Goal: Communication & Community: Participate in discussion

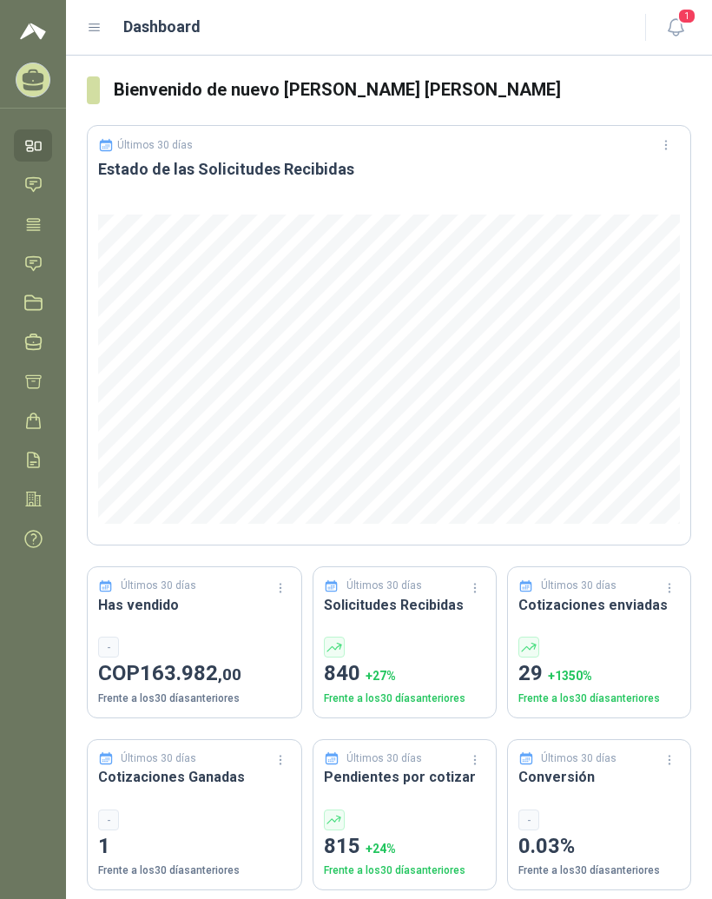
click at [92, 25] on icon at bounding box center [95, 28] width 16 height 16
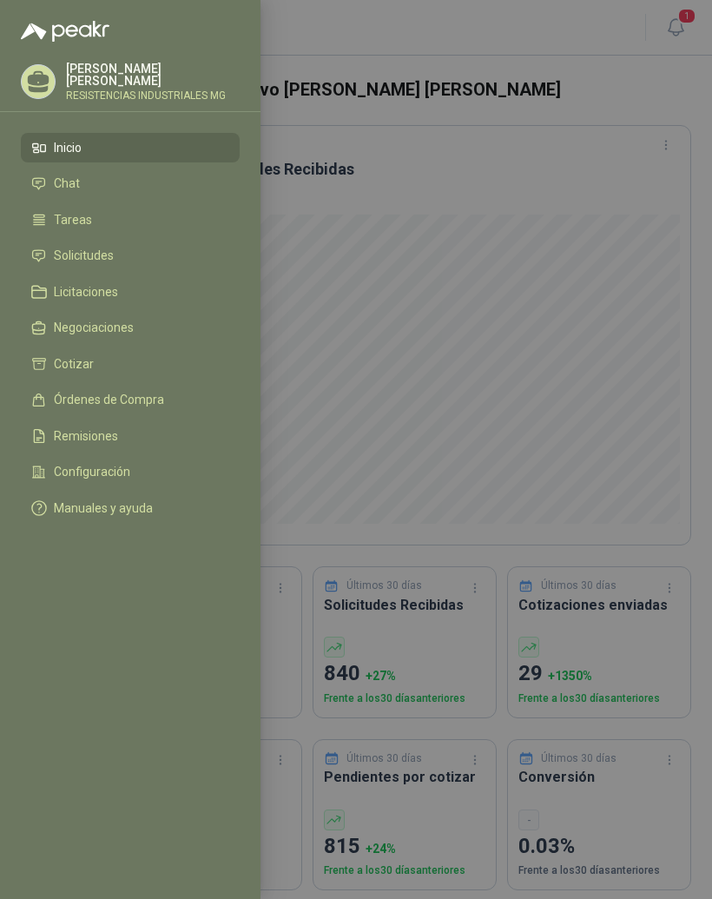
click at [56, 262] on span "Solicitudes" at bounding box center [84, 255] width 60 height 14
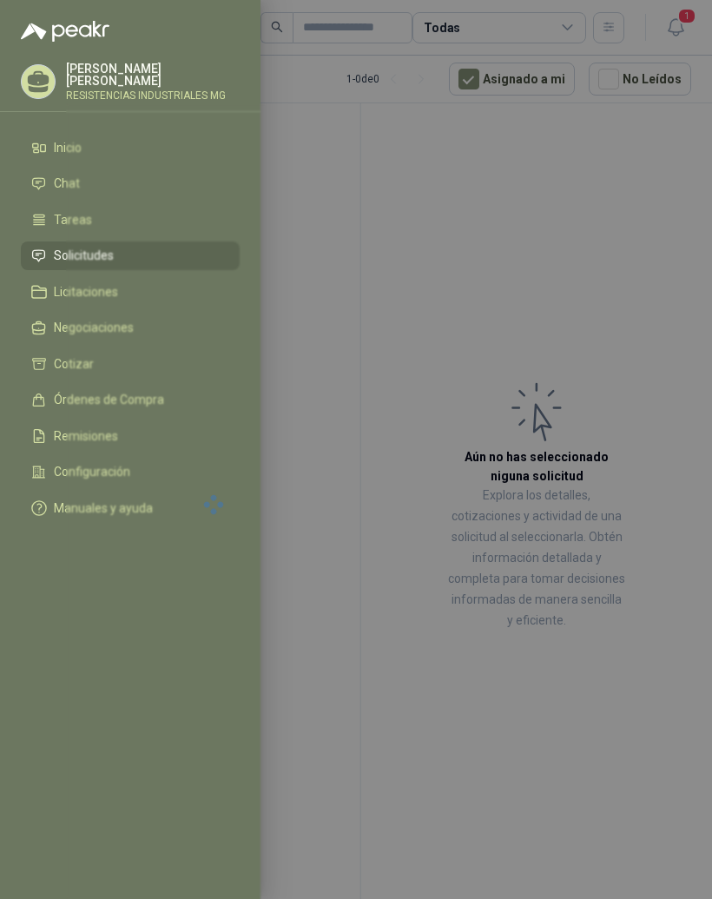
click at [429, 353] on div at bounding box center [356, 449] width 712 height 899
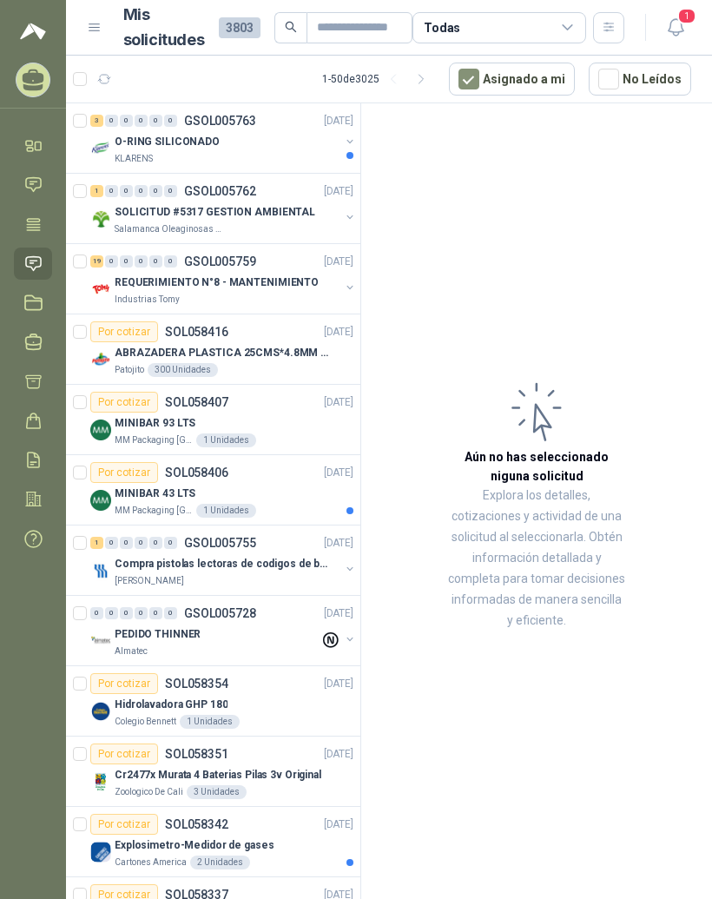
click at [100, 123] on div "3" at bounding box center [96, 121] width 13 height 12
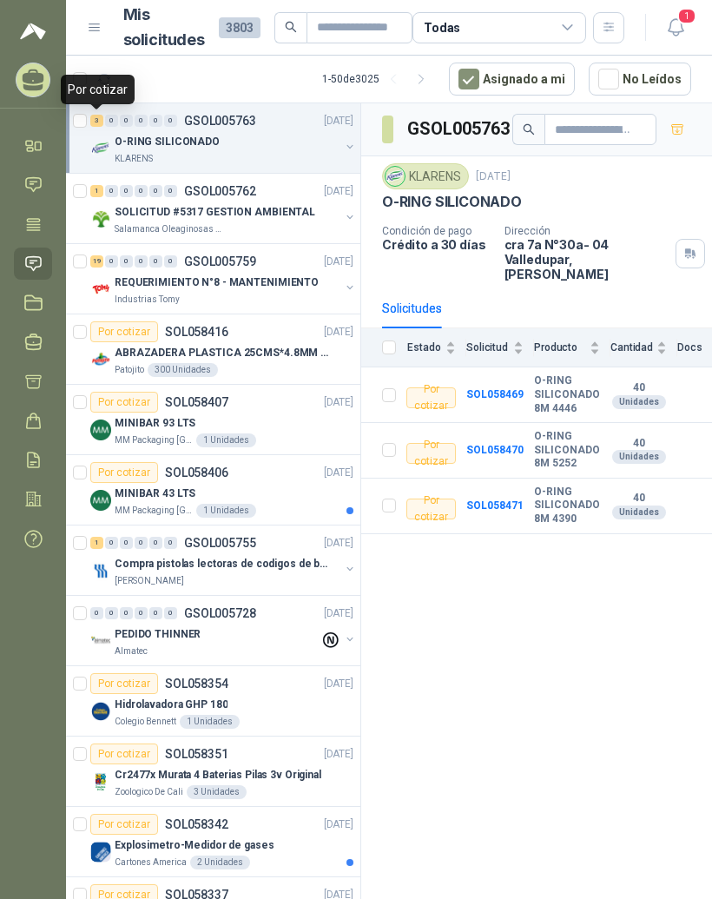
click at [109, 186] on div "0" at bounding box center [111, 191] width 13 height 12
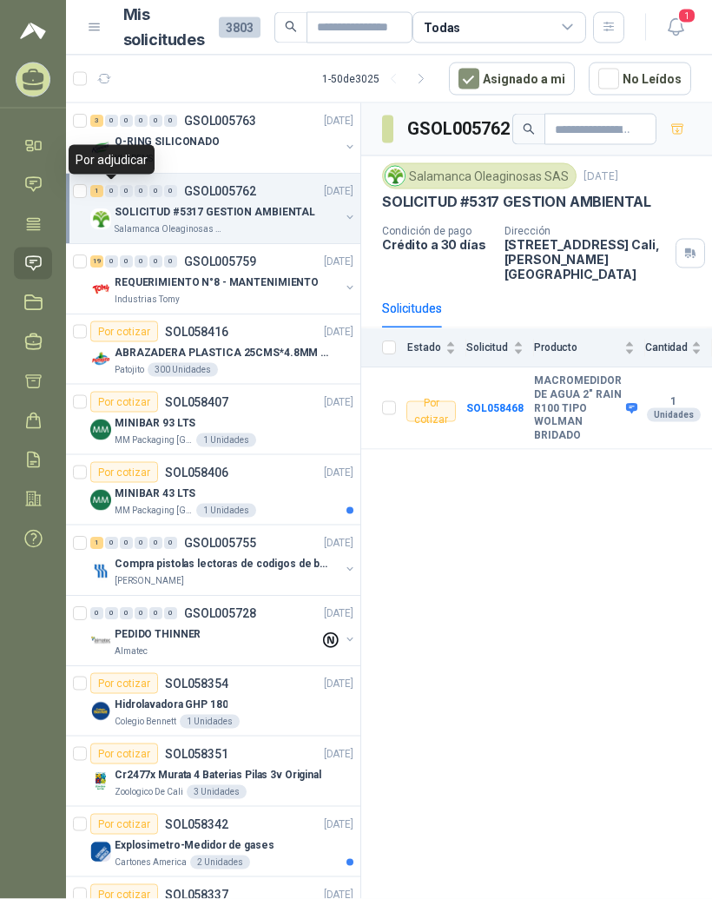
scroll to position [22, 0]
click at [99, 255] on div "19" at bounding box center [96, 261] width 13 height 12
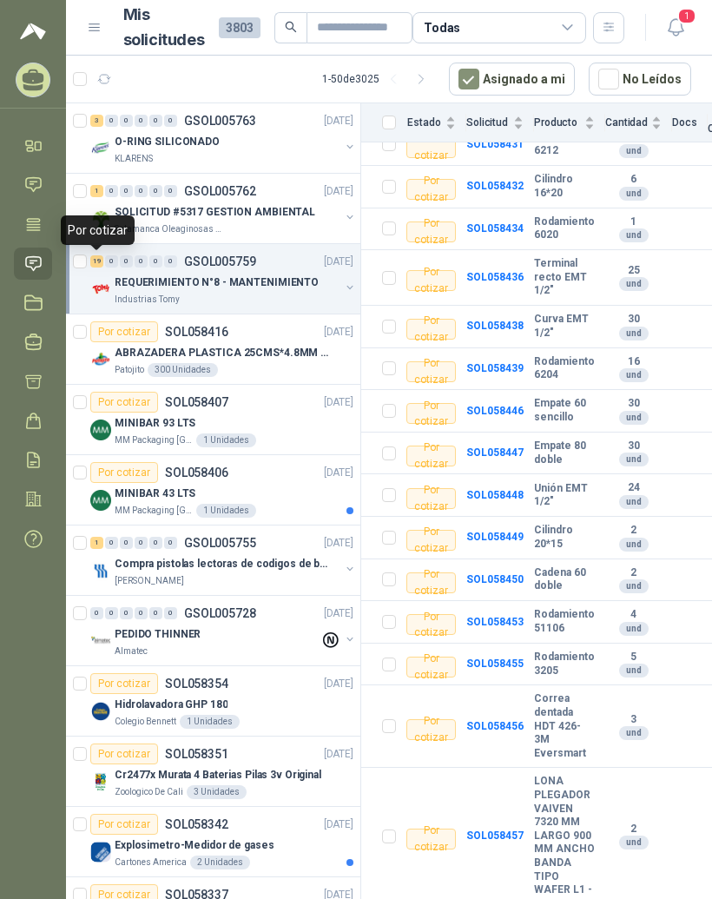
click at [121, 486] on p "MINIBAR 43 LTS" at bounding box center [155, 494] width 81 height 17
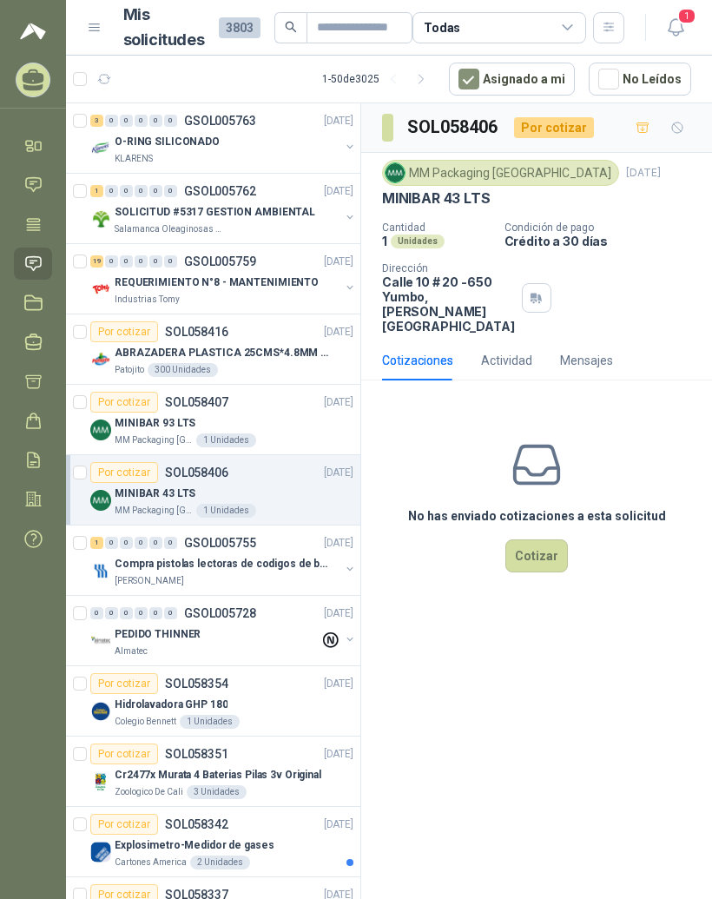
click at [41, 178] on icon at bounding box center [33, 185] width 15 height 14
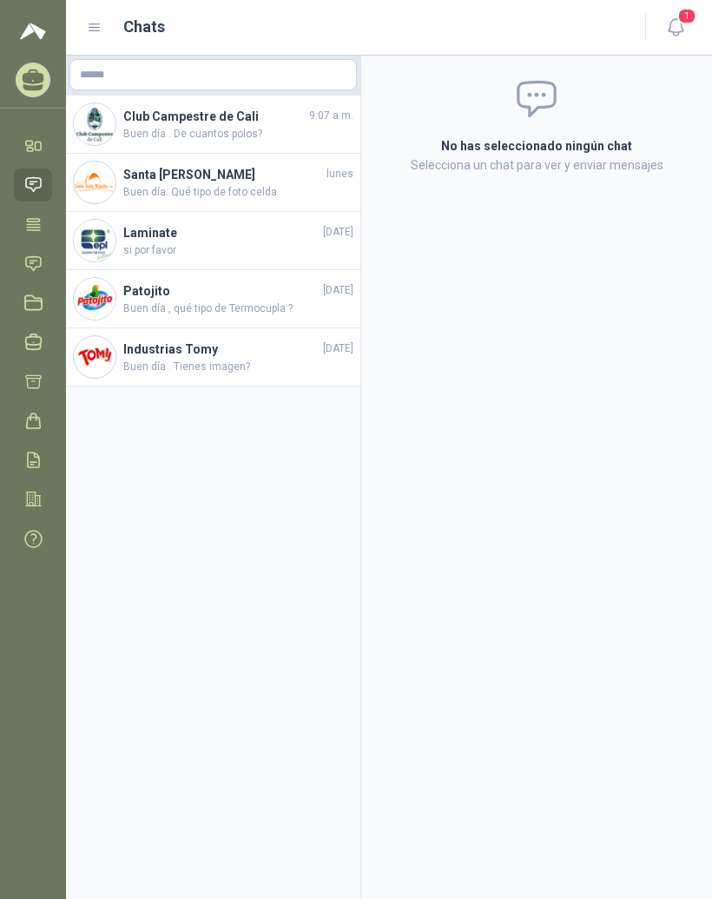
click at [137, 107] on h4 "Club Campestre de Cali" at bounding box center [214, 116] width 182 height 19
